Goal: Information Seeking & Learning: Check status

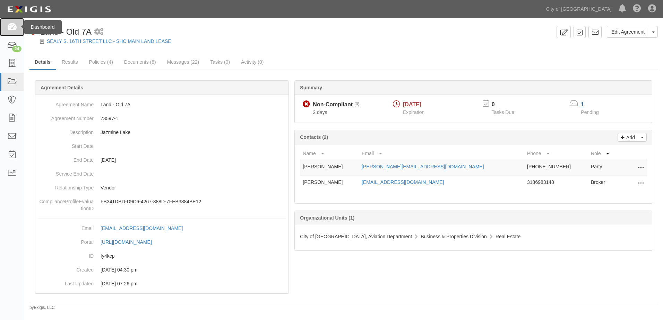
click at [16, 29] on icon at bounding box center [12, 27] width 10 height 8
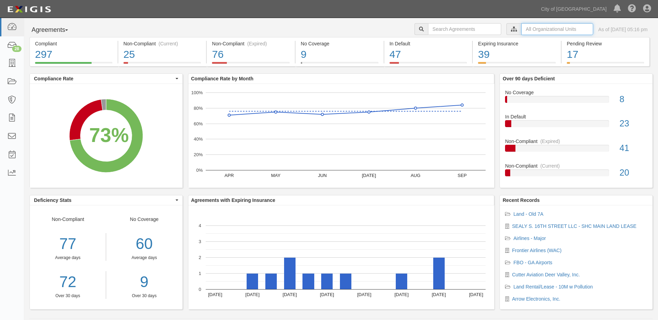
click at [521, 25] on input "text" at bounding box center [557, 29] width 72 height 12
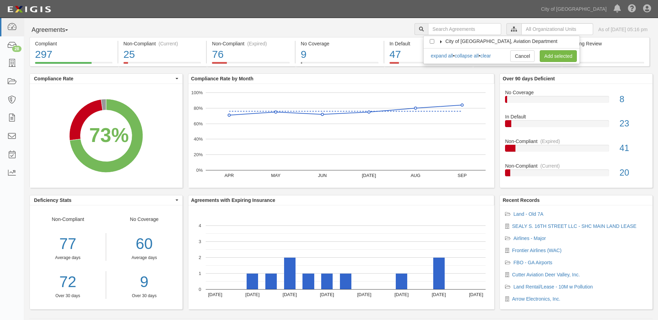
click at [440, 41] on icon at bounding box center [441, 41] width 5 height 3
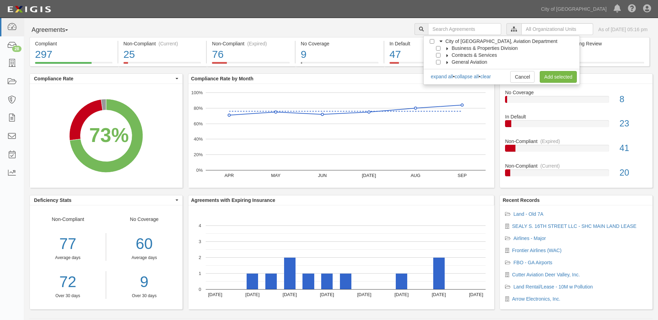
click at [446, 49] on icon at bounding box center [447, 48] width 5 height 3
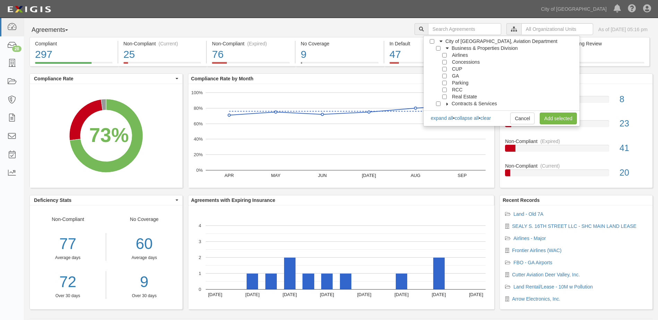
click at [447, 96] on div at bounding box center [446, 96] width 6 height 5
click at [445, 96] on input "Real Estate" at bounding box center [444, 97] width 5 height 5
checkbox input "true"
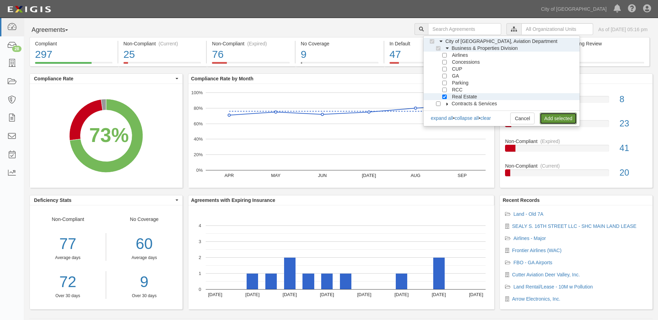
click at [542, 115] on link "Add selected" at bounding box center [557, 119] width 37 height 12
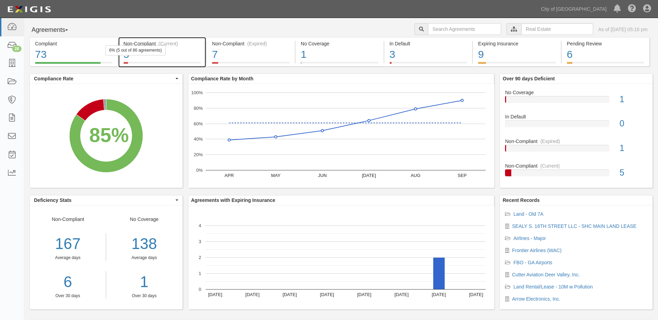
click at [182, 54] on div "5" at bounding box center [162, 54] width 78 height 15
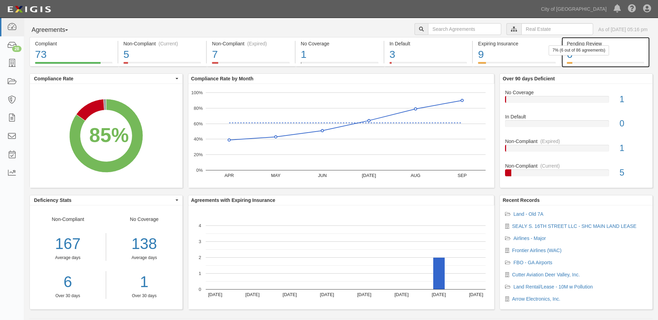
click at [608, 46] on div "7% (6 out of 86 agreements)" at bounding box center [578, 50] width 60 height 10
